Goal: Task Accomplishment & Management: Manage account settings

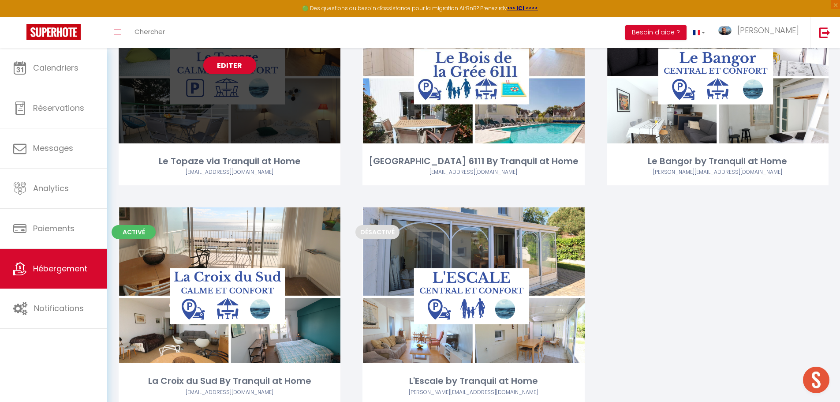
scroll to position [1919, 0]
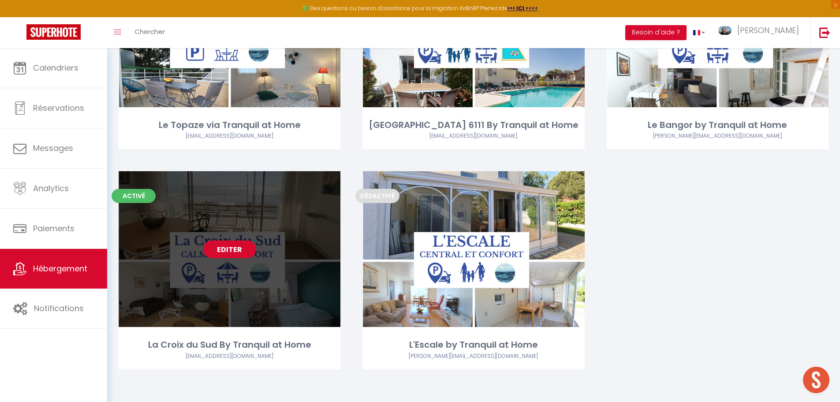
click at [237, 248] on link "Editer" at bounding box center [229, 249] width 53 height 18
click at [228, 251] on link "Editer" at bounding box center [229, 249] width 53 height 18
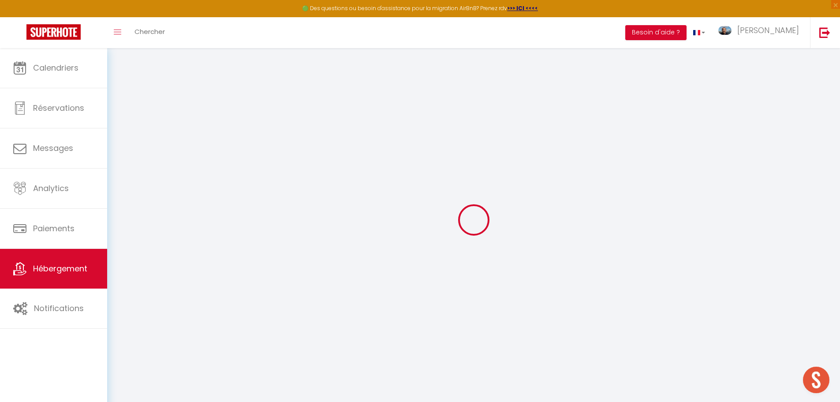
select select
type input "[EMAIL_ADDRESS][DOMAIN_NAME]"
checkbox input "true"
select select
checkbox input "false"
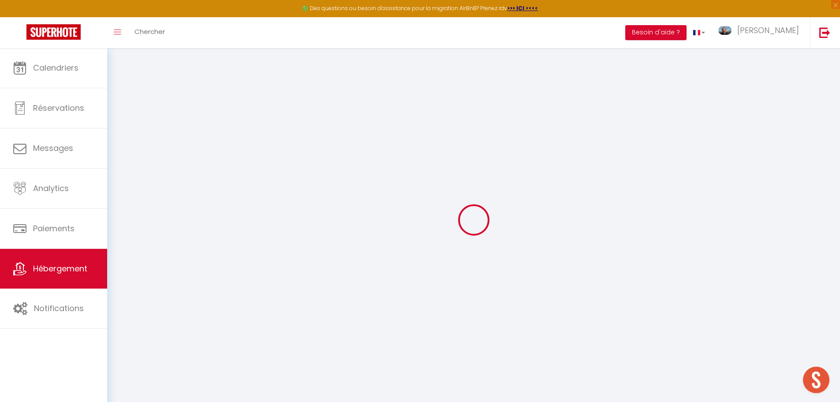
checkbox input "false"
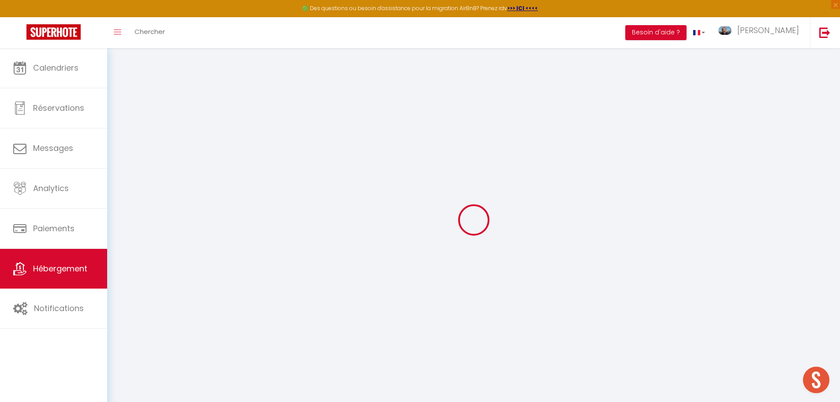
checkbox input "false"
select select "17:00"
select select "20:00"
select select "10:00"
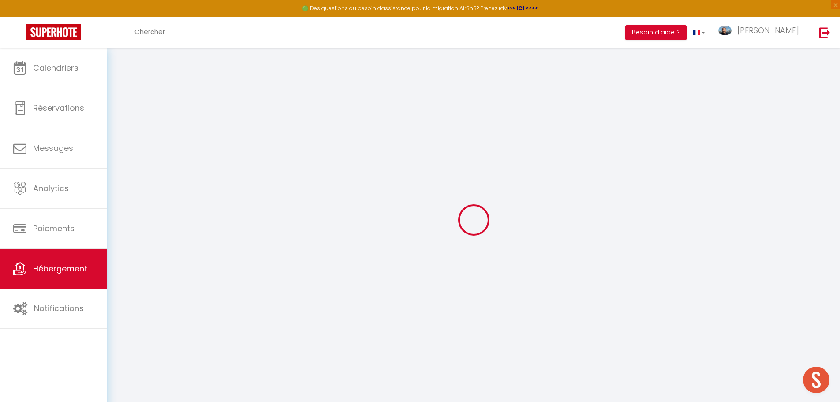
select select "30"
select select "120"
checkbox input "false"
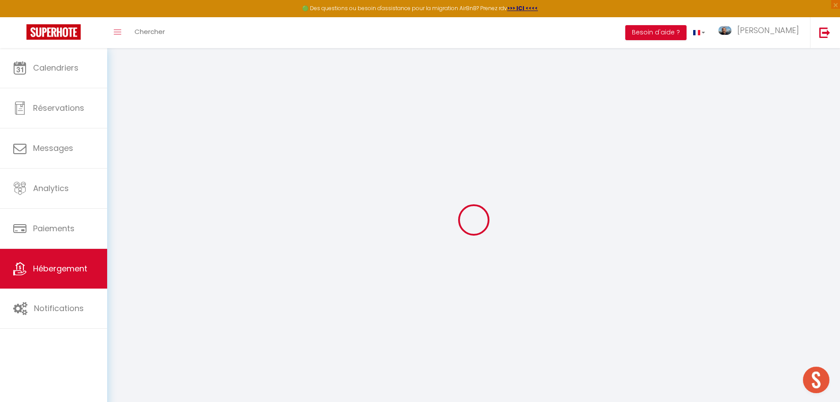
checkbox input "false"
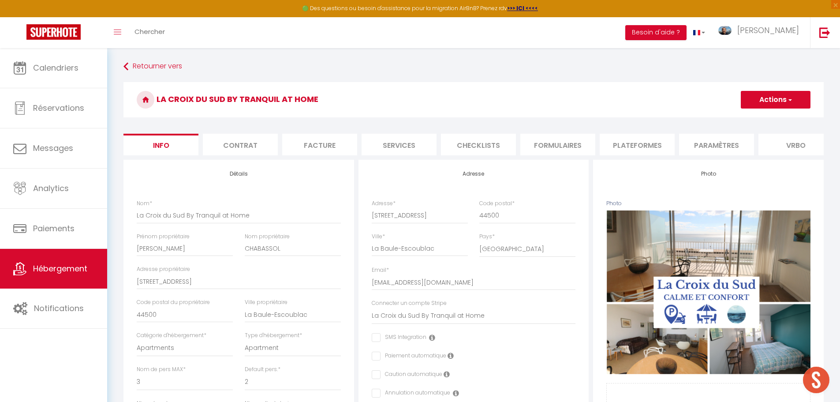
click at [402, 141] on li "Services" at bounding box center [398, 145] width 75 height 22
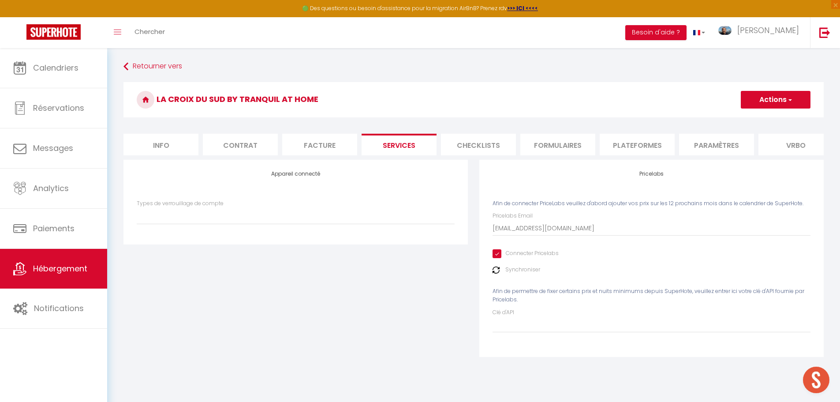
checkbox input "false"
select select
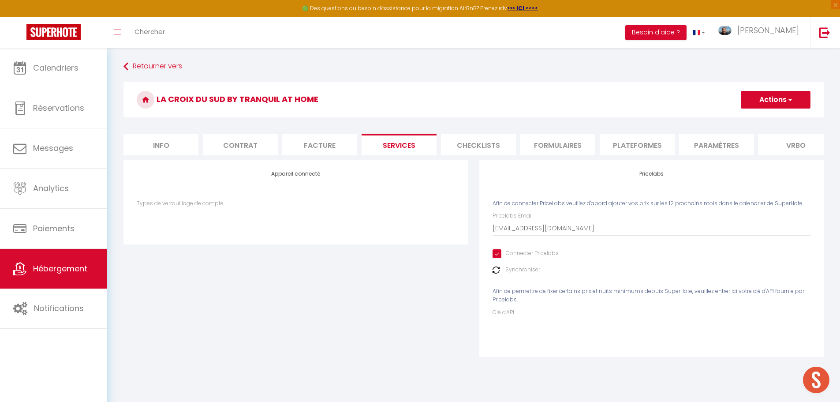
click at [498, 258] on input "Connecter Pricelabs" at bounding box center [525, 253] width 66 height 9
checkbox input "false"
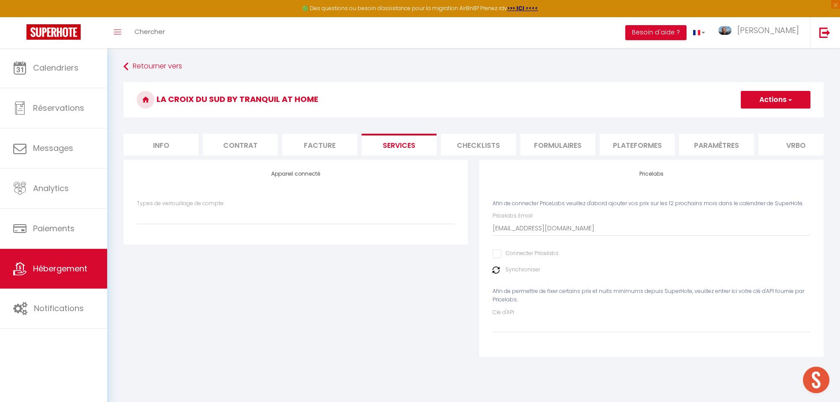
checkbox input "false"
select select
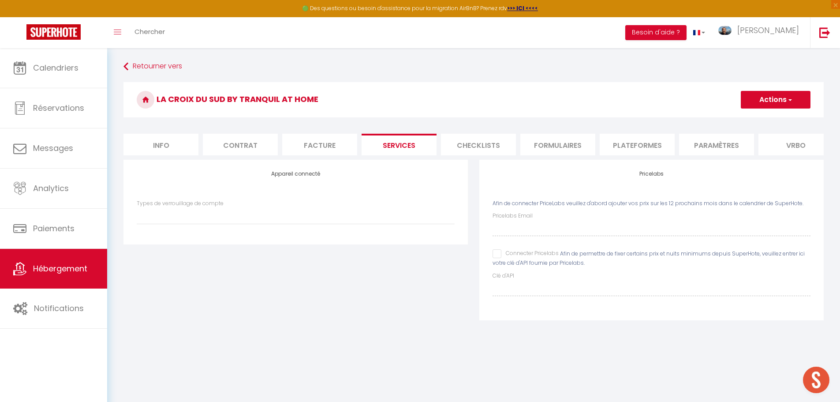
click at [158, 143] on li "Info" at bounding box center [160, 145] width 75 height 22
checkbox input "false"
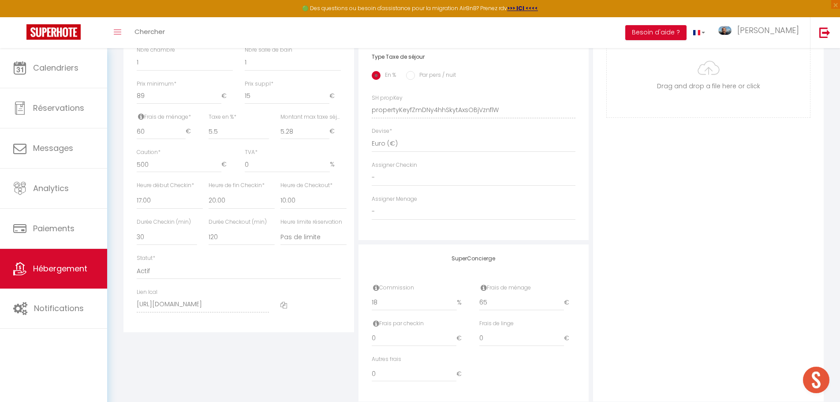
scroll to position [338, 0]
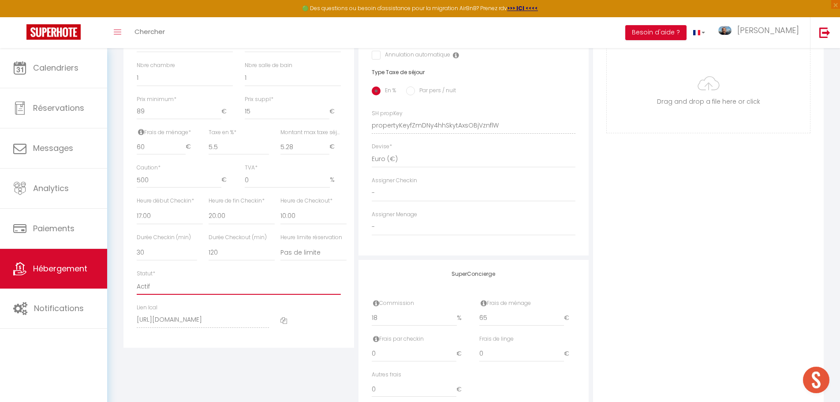
click at [157, 294] on select "Actif Pas actif" at bounding box center [239, 286] width 204 height 17
select select "0"
click at [137, 284] on select "Actif Pas actif" at bounding box center [239, 286] width 204 height 17
checkbox input "false"
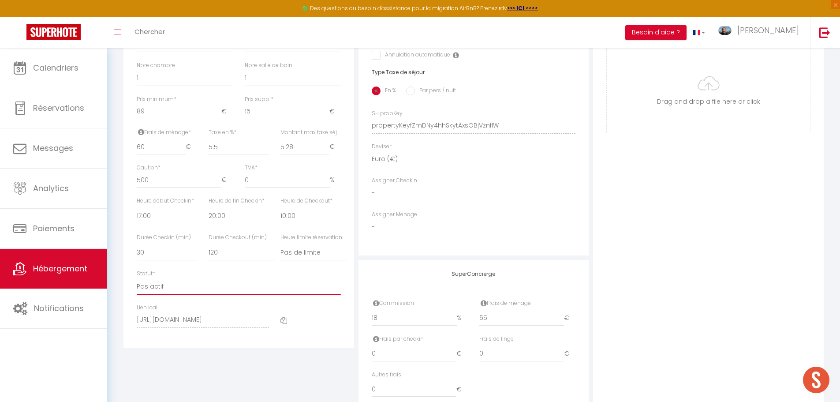
checkbox input "false"
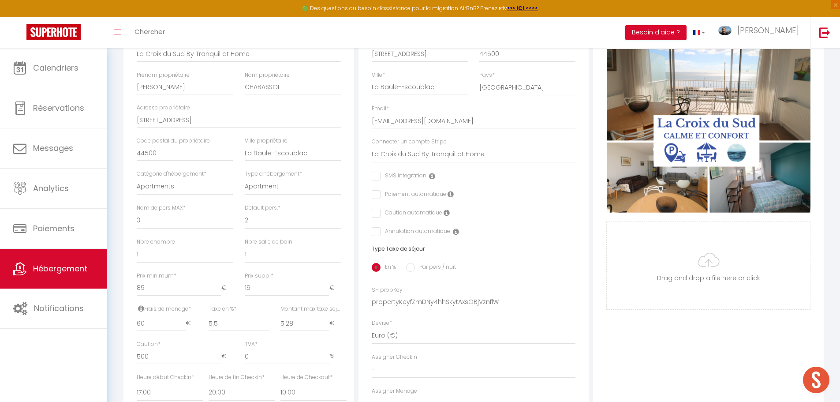
scroll to position [0, 0]
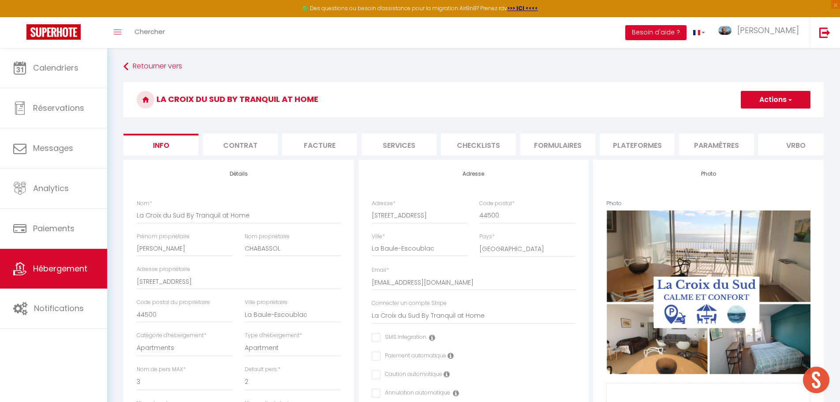
click at [767, 97] on button "Actions" at bounding box center [775, 100] width 70 height 18
click at [745, 117] on input "Enregistrer" at bounding box center [740, 119] width 33 height 9
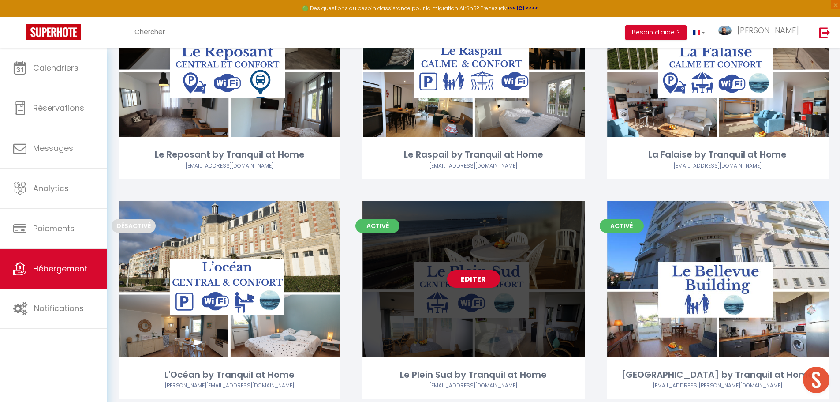
scroll to position [1346, 0]
